Goal: Information Seeking & Learning: Understand process/instructions

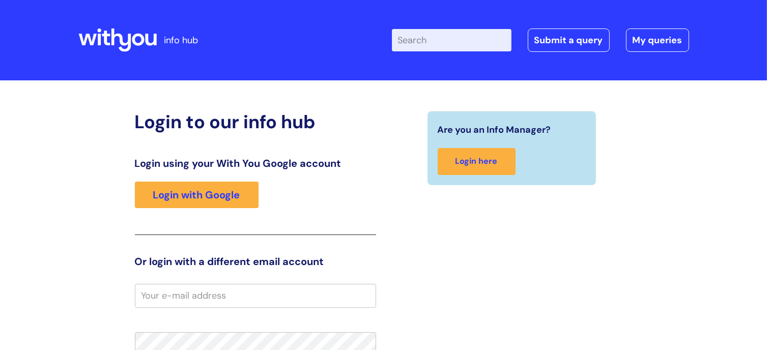
click at [440, 40] on input "Enter your search term here..." at bounding box center [452, 40] width 120 height 22
type input "Recru"
click at [444, 38] on input "Enter your search term here..." at bounding box center [452, 40] width 120 height 22
type input "RAF"
click button "Search" at bounding box center [0, 0] width 0 height 0
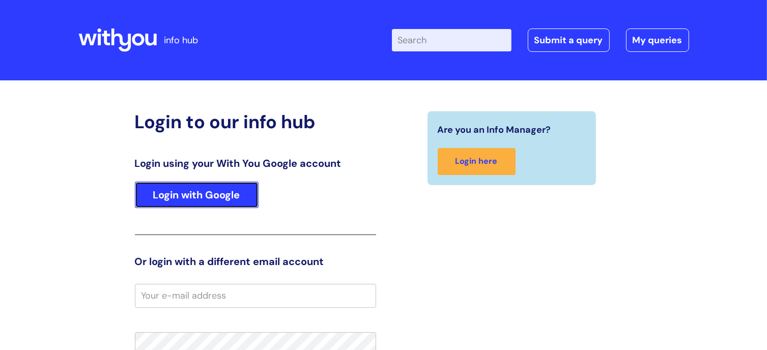
click at [220, 194] on link "Login with Google" at bounding box center [197, 195] width 124 height 26
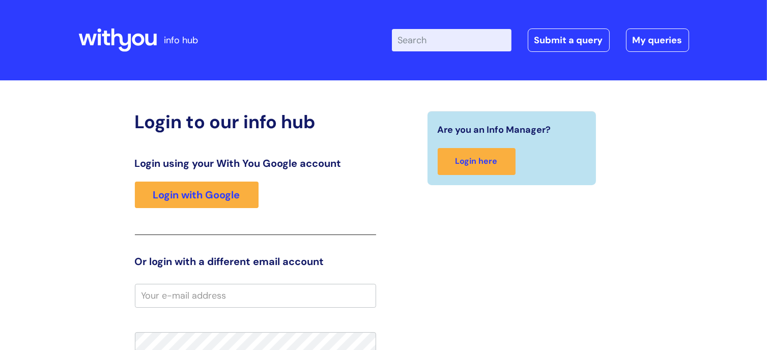
click at [429, 44] on input "Enter your search term here..." at bounding box center [452, 40] width 120 height 22
type input "Recruitment"
click button "Search" at bounding box center [0, 0] width 0 height 0
click at [431, 40] on input "Enter your search term here..." at bounding box center [452, 40] width 120 height 22
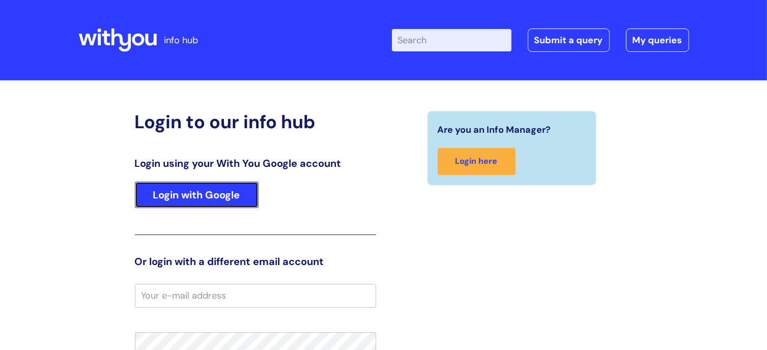
click at [198, 196] on link "Login with Google" at bounding box center [197, 195] width 124 height 26
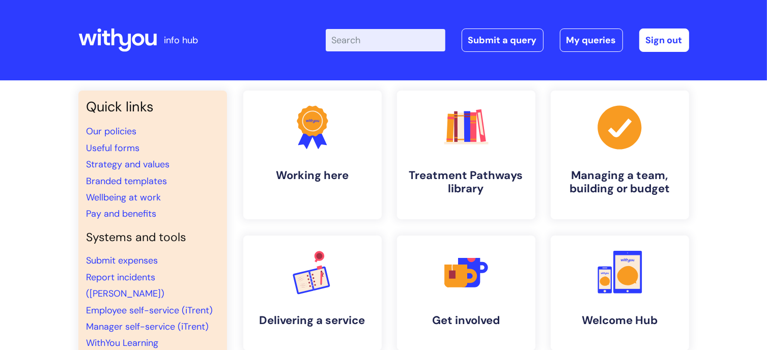
click at [362, 46] on input "Enter your search term here..." at bounding box center [386, 40] width 120 height 22
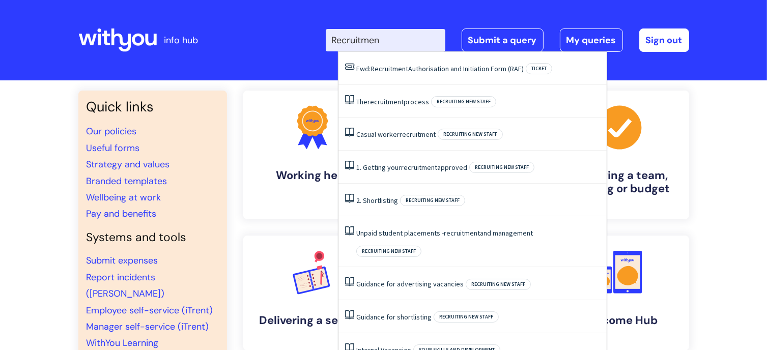
type input "Recruitment"
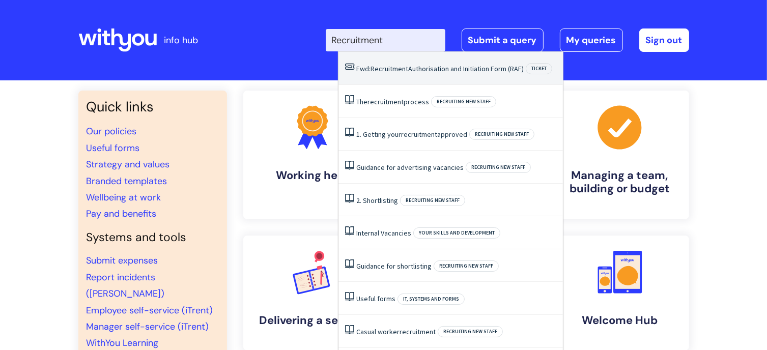
click at [395, 69] on span "Recruitment" at bounding box center [390, 68] width 38 height 9
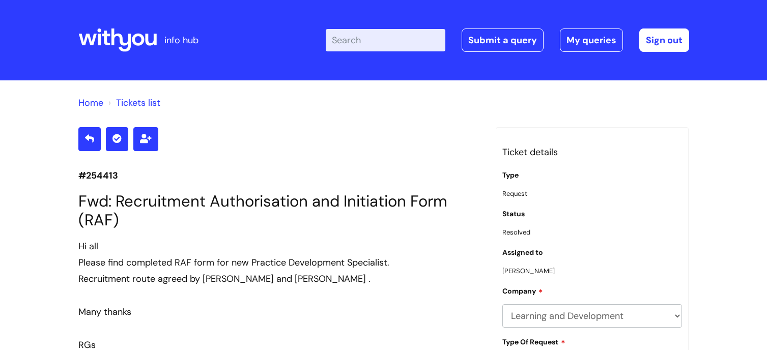
scroll to position [8216, 0]
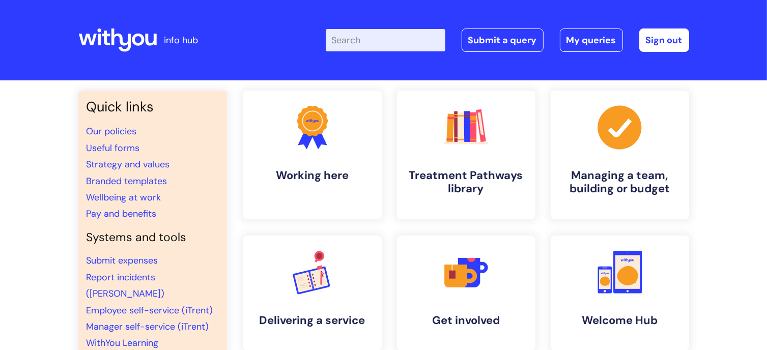
click at [380, 44] on input "Enter your search term here..." at bounding box center [386, 40] width 120 height 22
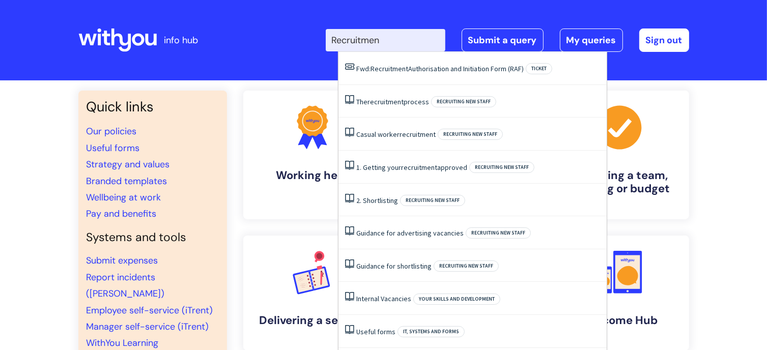
type input "Recruitment"
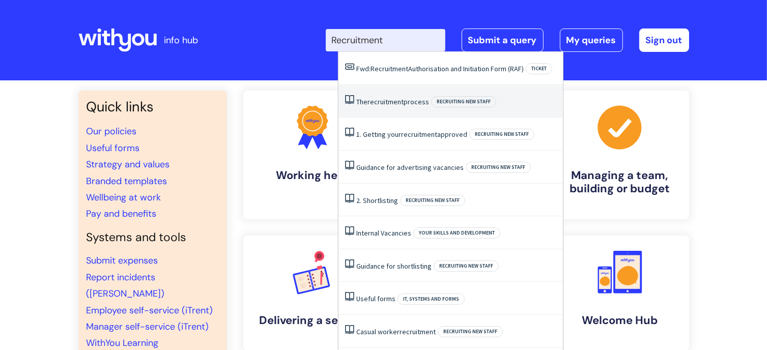
click at [397, 99] on span "recruitment" at bounding box center [385, 101] width 36 height 9
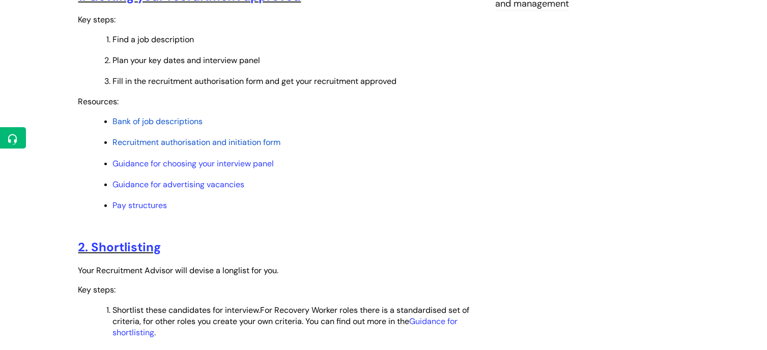
scroll to position [458, 0]
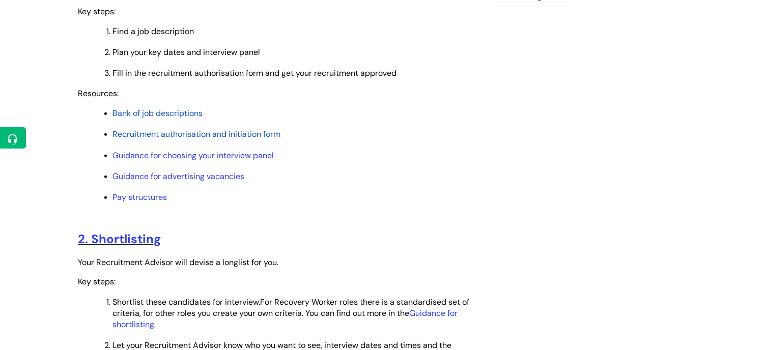
click at [179, 133] on span "Recruitment authorisation and initiation form" at bounding box center [197, 134] width 168 height 11
